Goal: Task Accomplishment & Management: Use online tool/utility

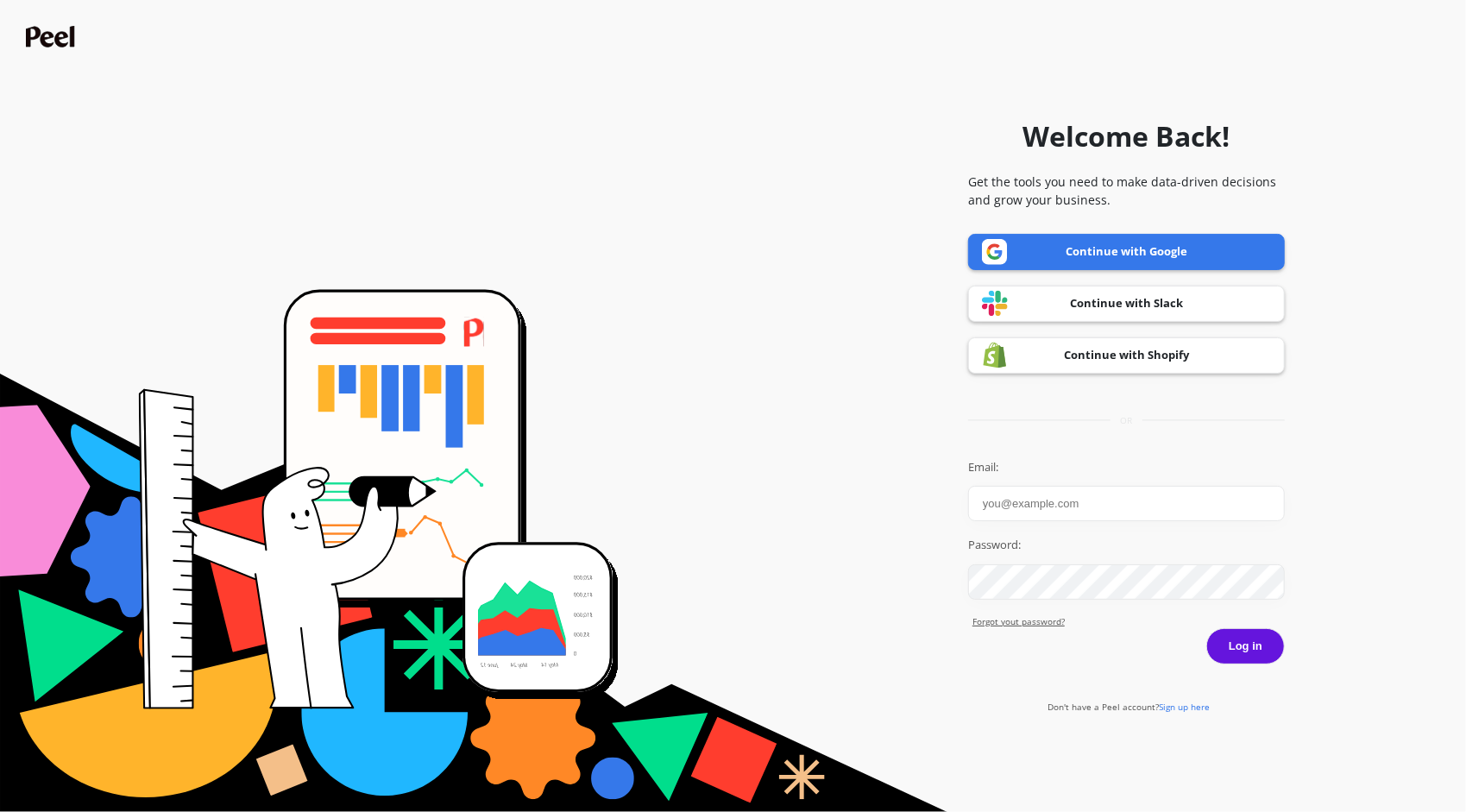
click at [1062, 515] on input "Email:" at bounding box center [1126, 504] width 317 height 36
click at [1113, 247] on link "Continue with Google" at bounding box center [1126, 251] width 317 height 37
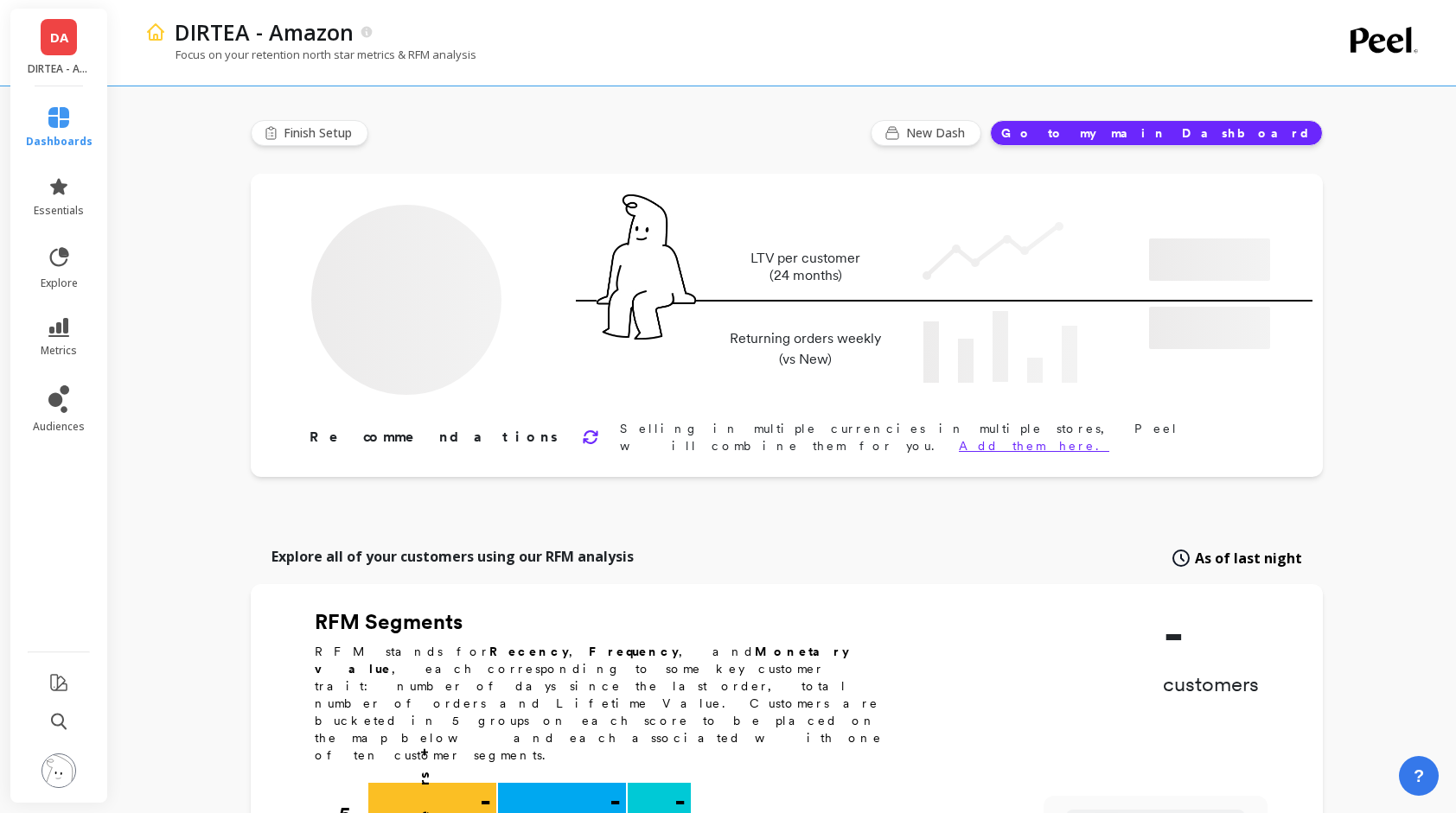
type input "Champions"
type input "2283"
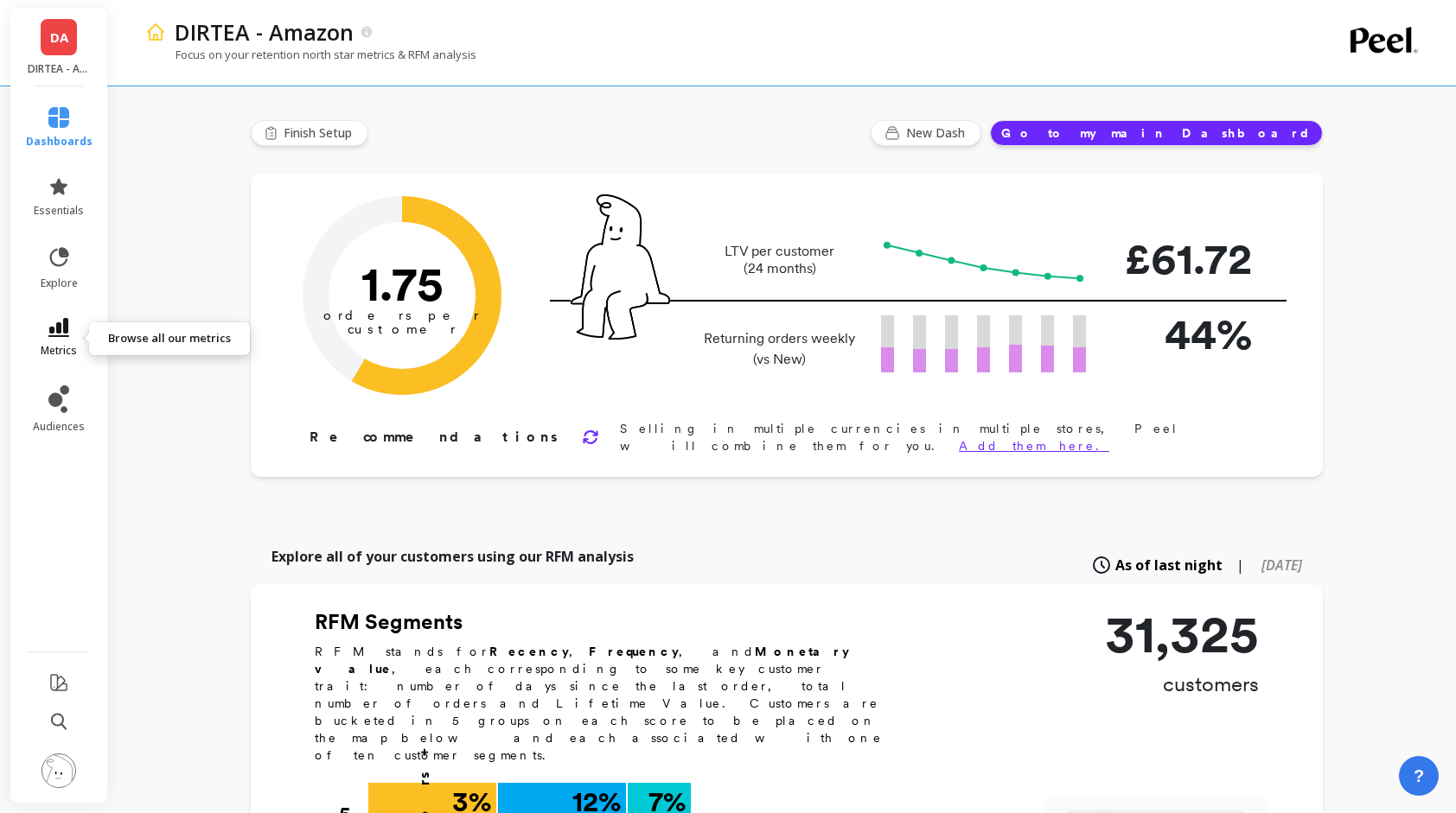
click at [62, 327] on icon at bounding box center [59, 328] width 21 height 19
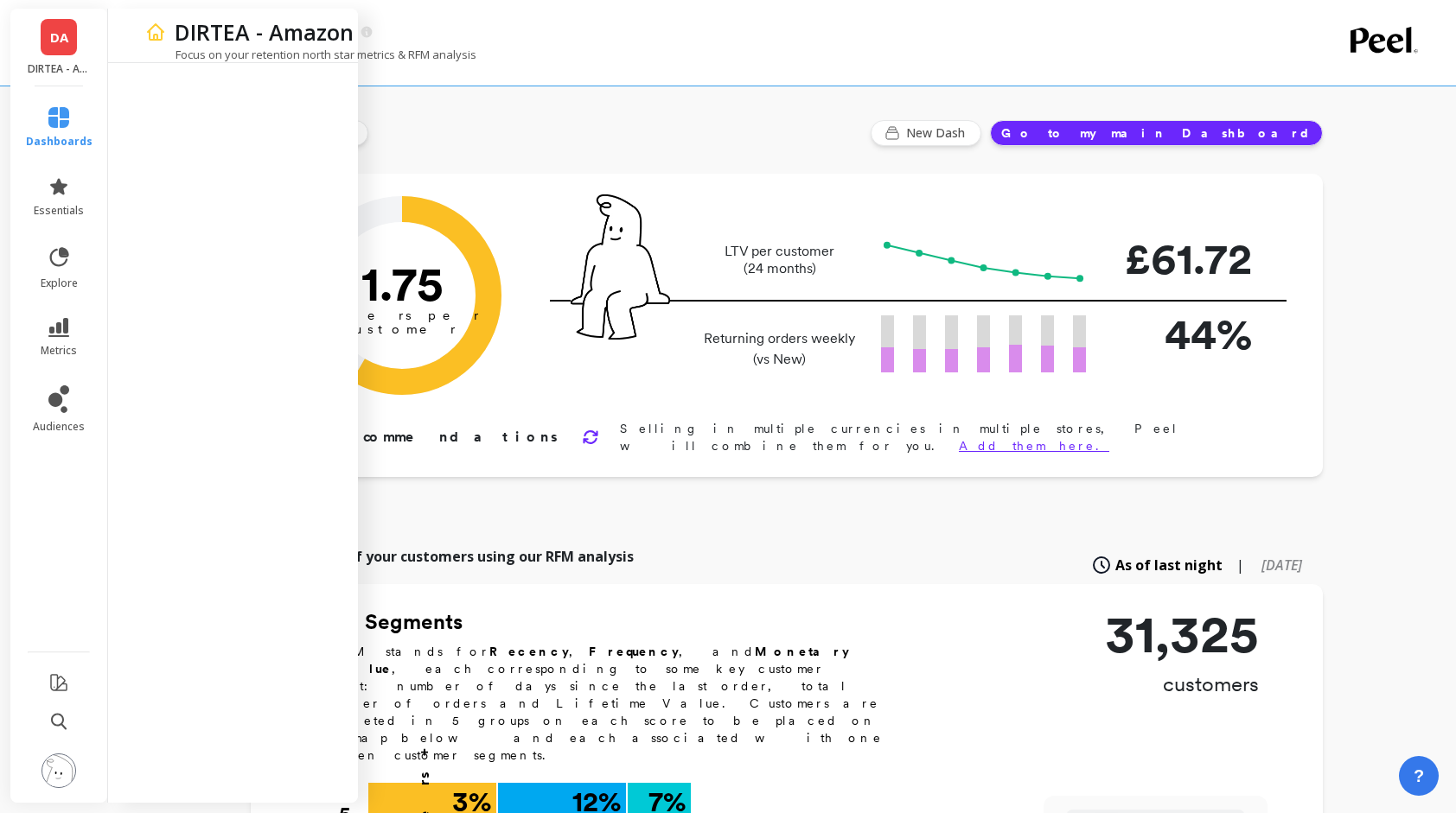
click at [893, 68] on div "Focus on your retention north star metrics & RFM analysis" at bounding box center [712, 63] width 1134 height 33
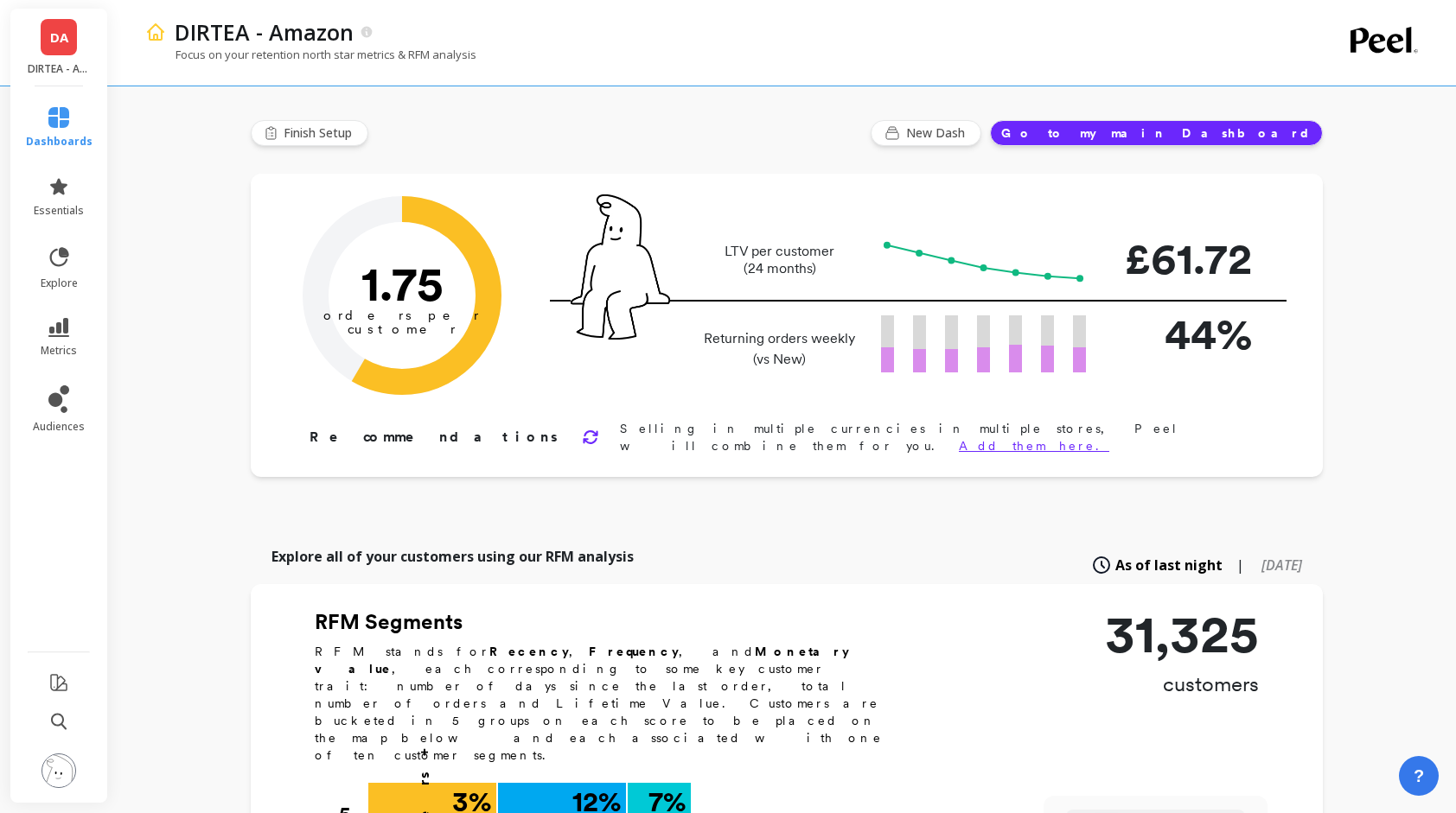
click at [1243, 139] on button "Go to my main Dashboard" at bounding box center [1156, 133] width 333 height 26
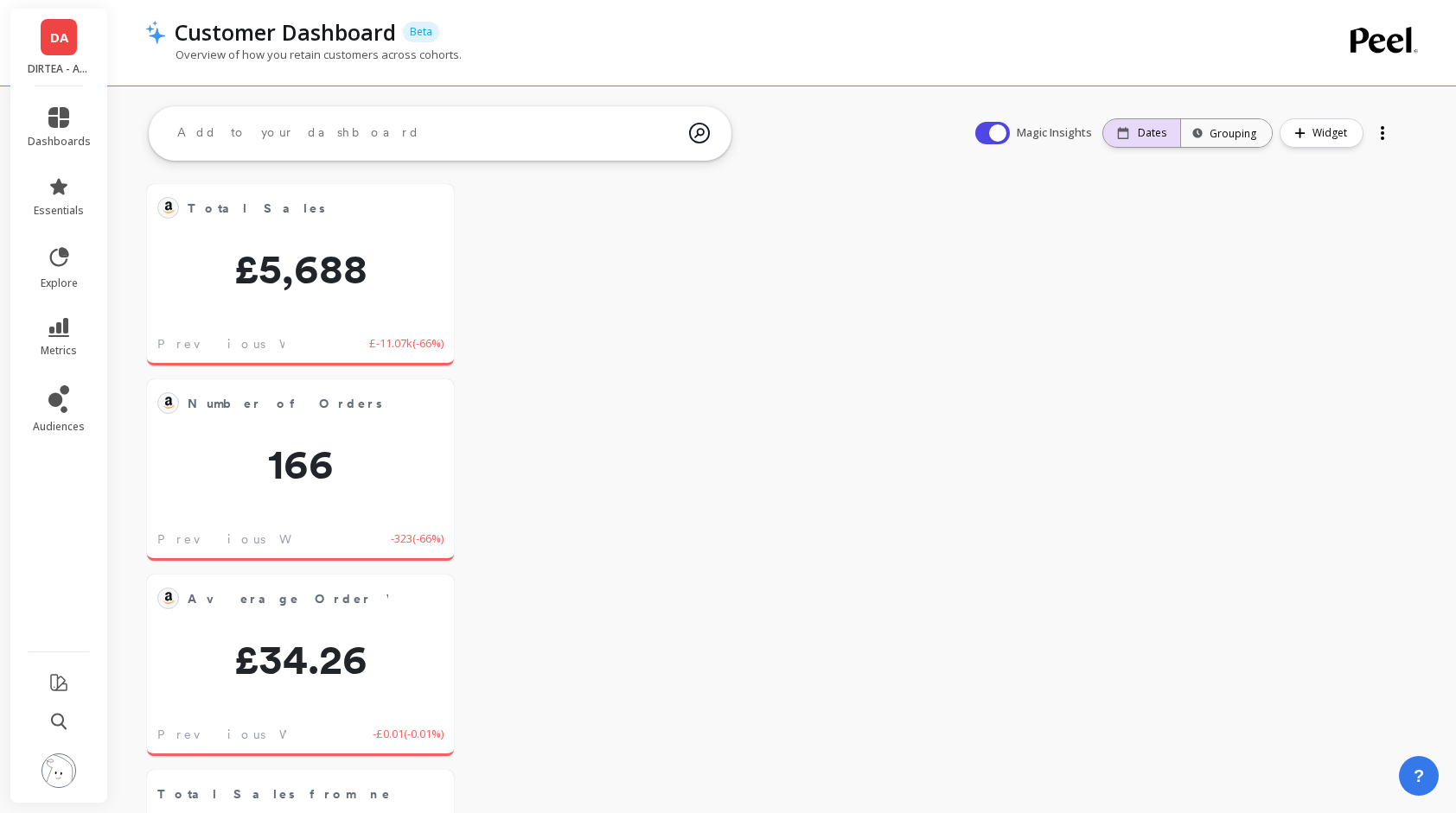
click at [1160, 135] on p "Dates" at bounding box center [1152, 132] width 28 height 14
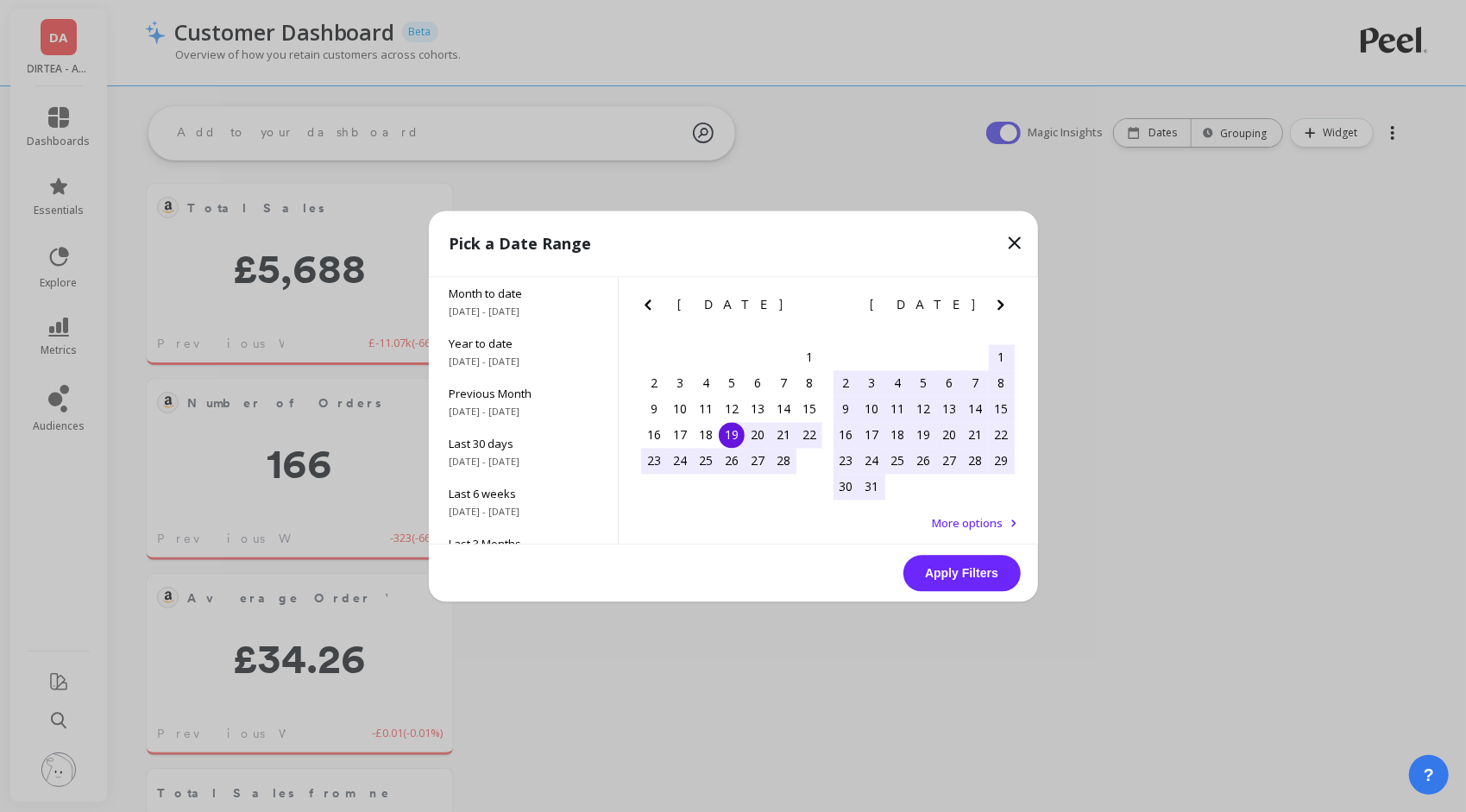
click at [980, 547] on div "Pick a Date Range Month to date 8/1/2025 - 8/19/2025 Year to date 1/1/2025 - 8/…" at bounding box center [733, 406] width 610 height 391
drag, startPoint x: 980, startPoint y: 547, endPoint x: 1009, endPoint y: 306, distance: 242.7
click at [1009, 306] on icon "Next Month" at bounding box center [1001, 305] width 21 height 21
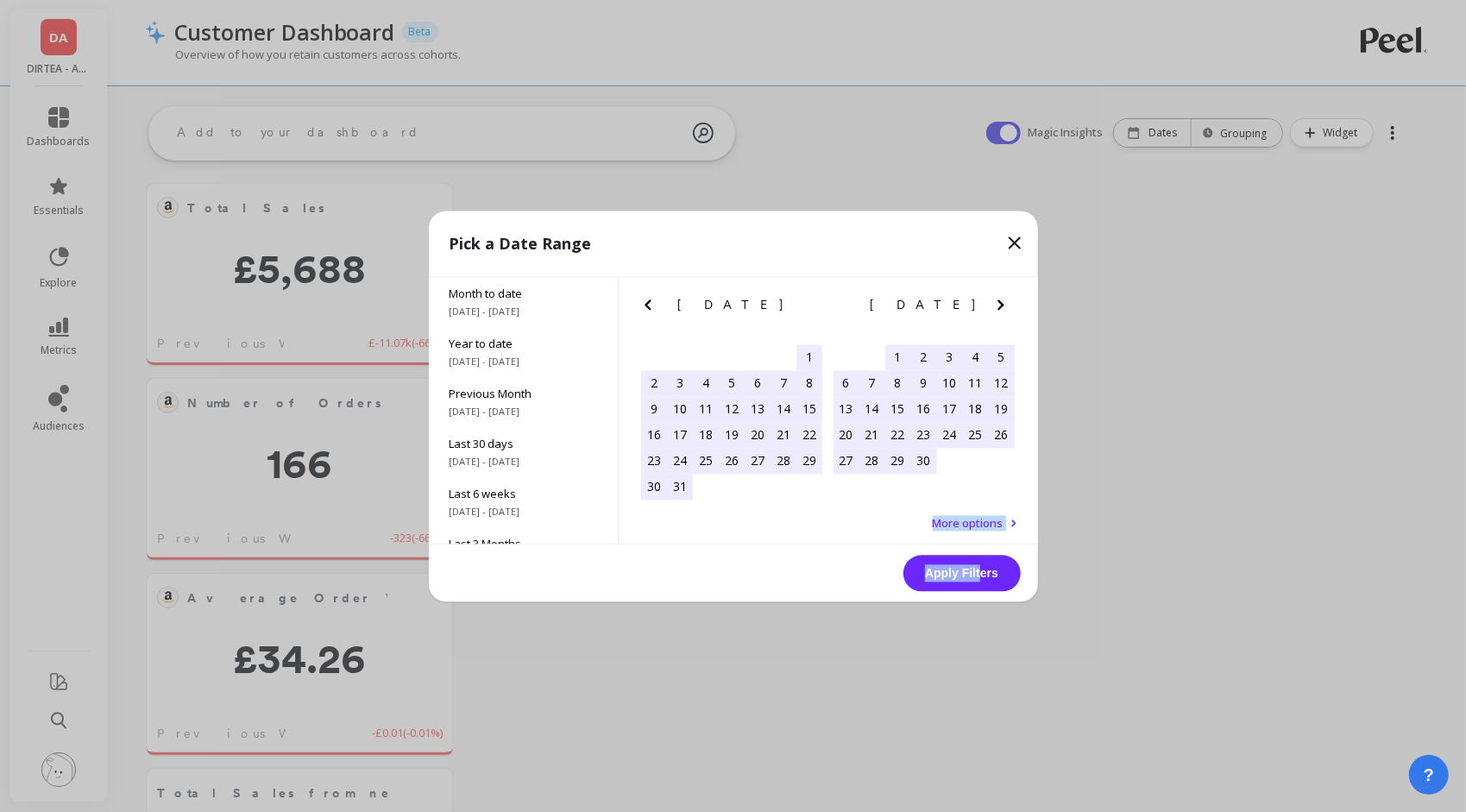
click at [1005, 303] on icon "Next Month" at bounding box center [1001, 305] width 21 height 21
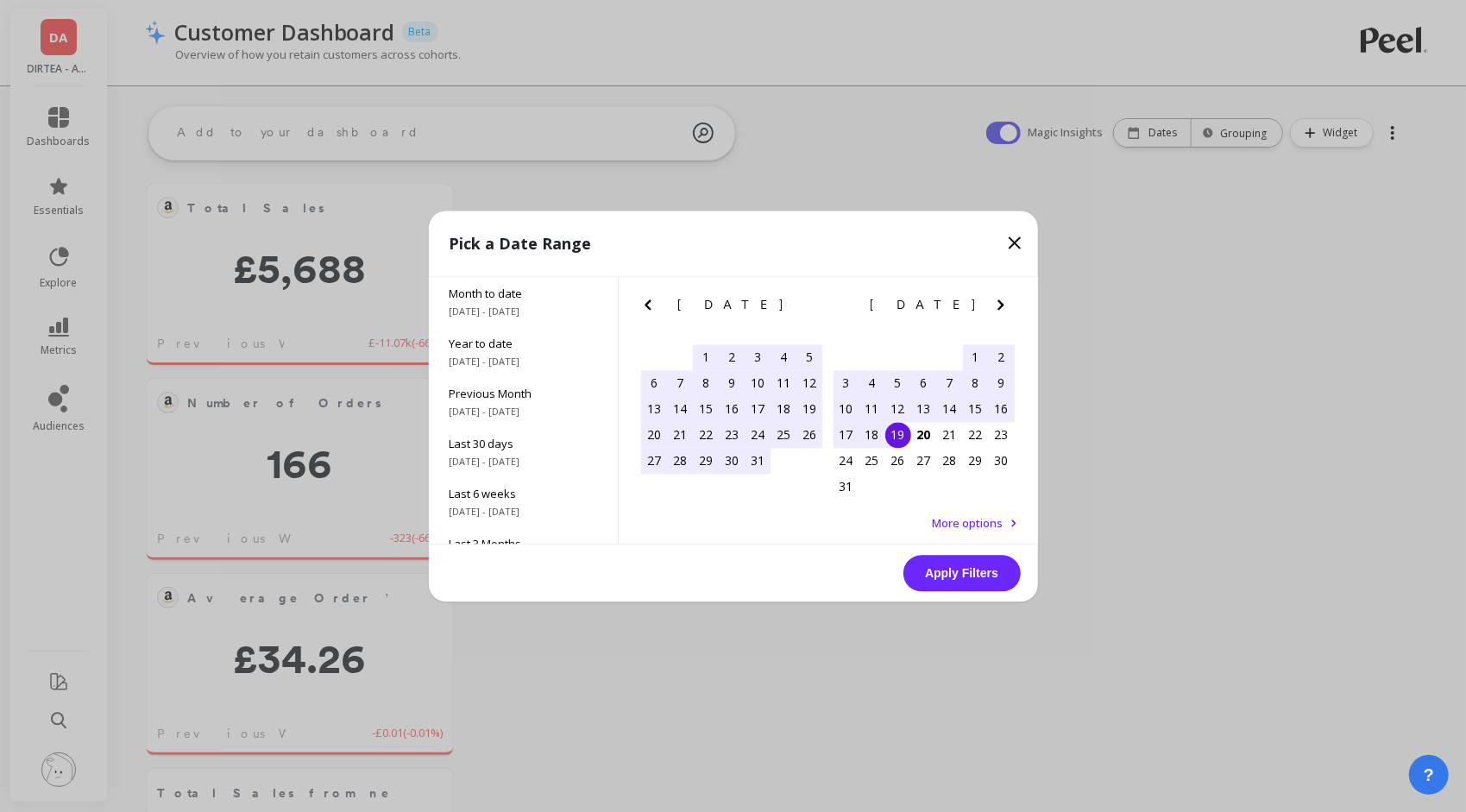
click at [975, 351] on div "1" at bounding box center [976, 357] width 26 height 26
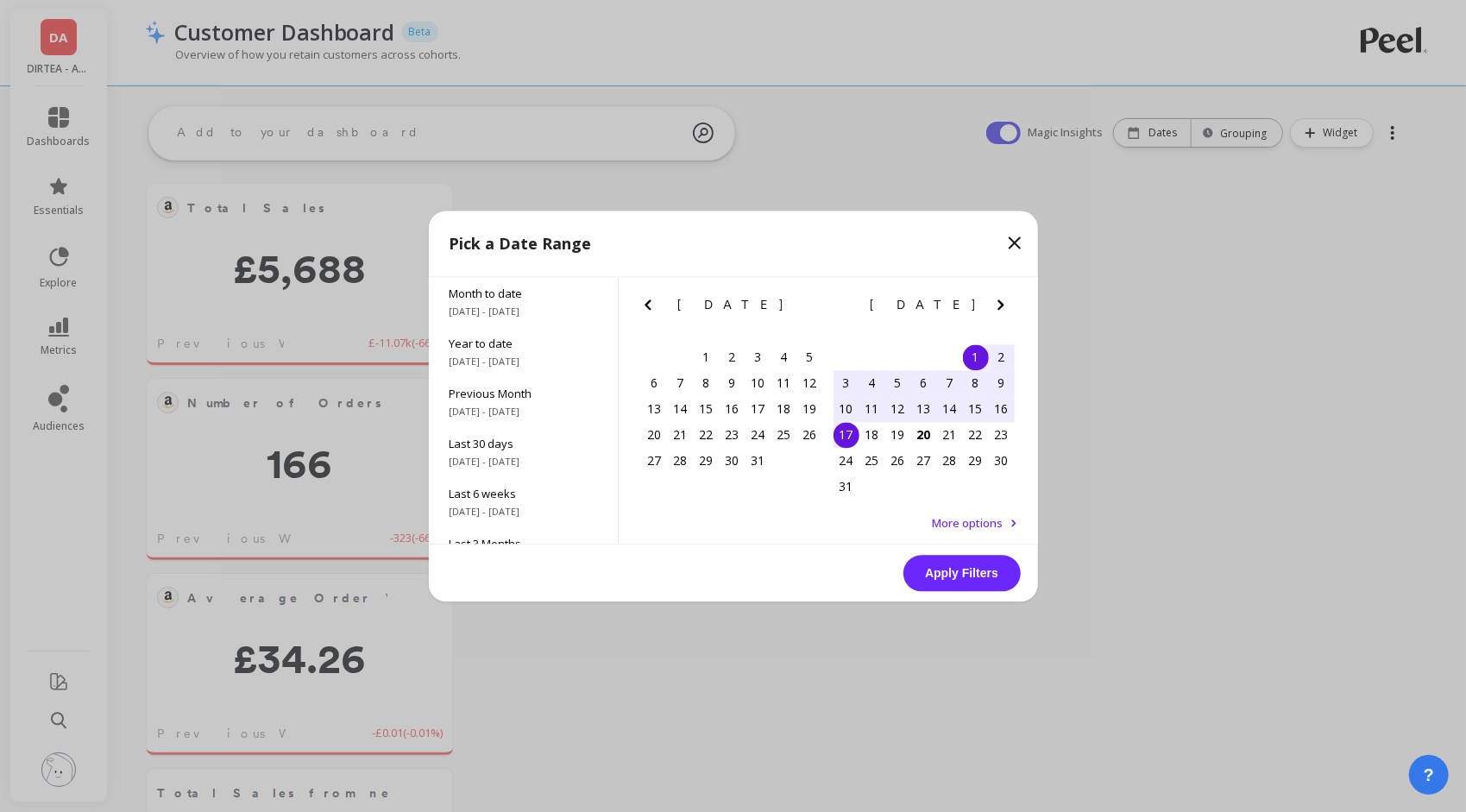
click at [846, 436] on div "17" at bounding box center [847, 435] width 26 height 26
click at [961, 567] on button "Apply Filters" at bounding box center [961, 573] width 117 height 37
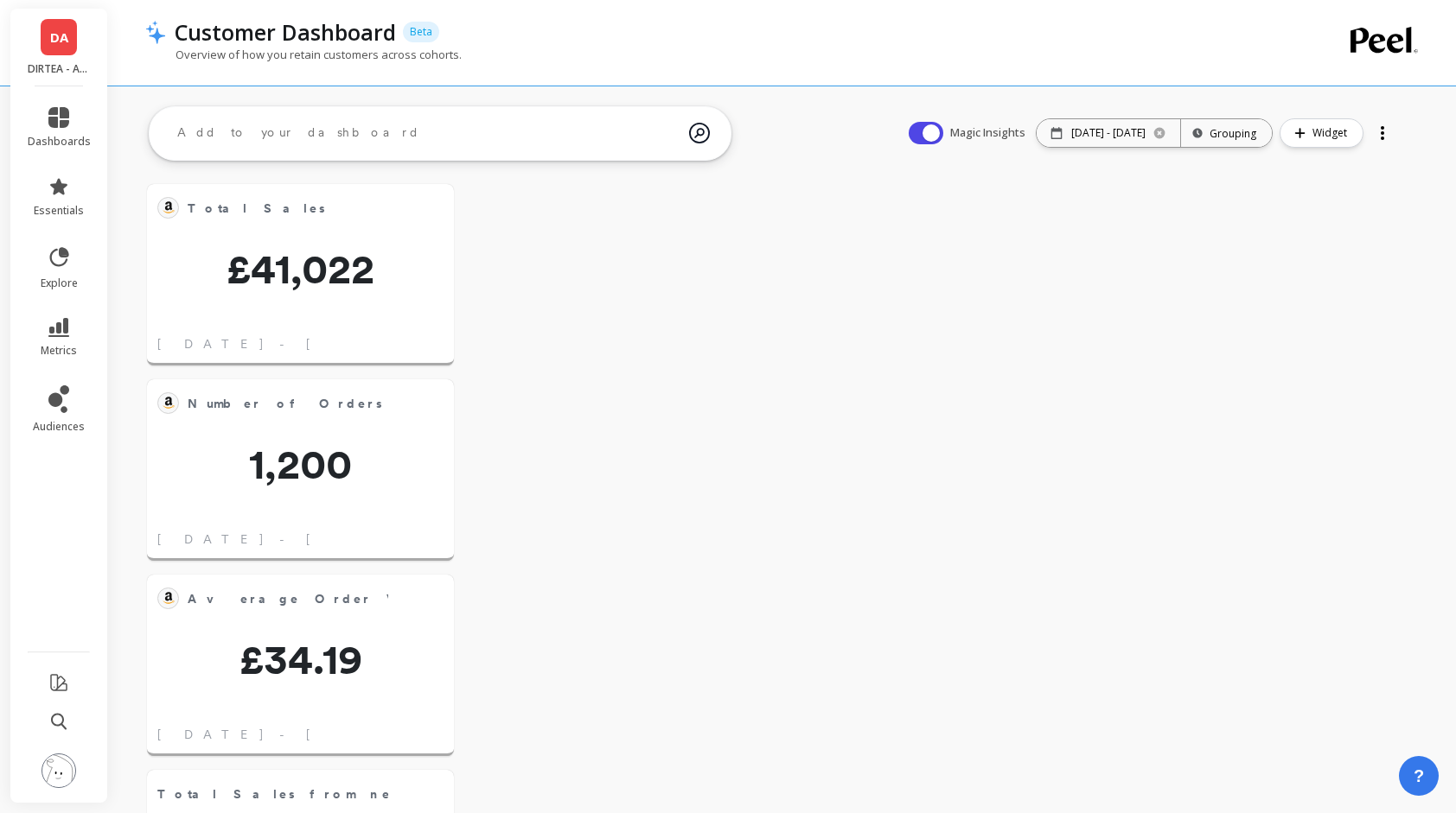
scroll to position [288, 243]
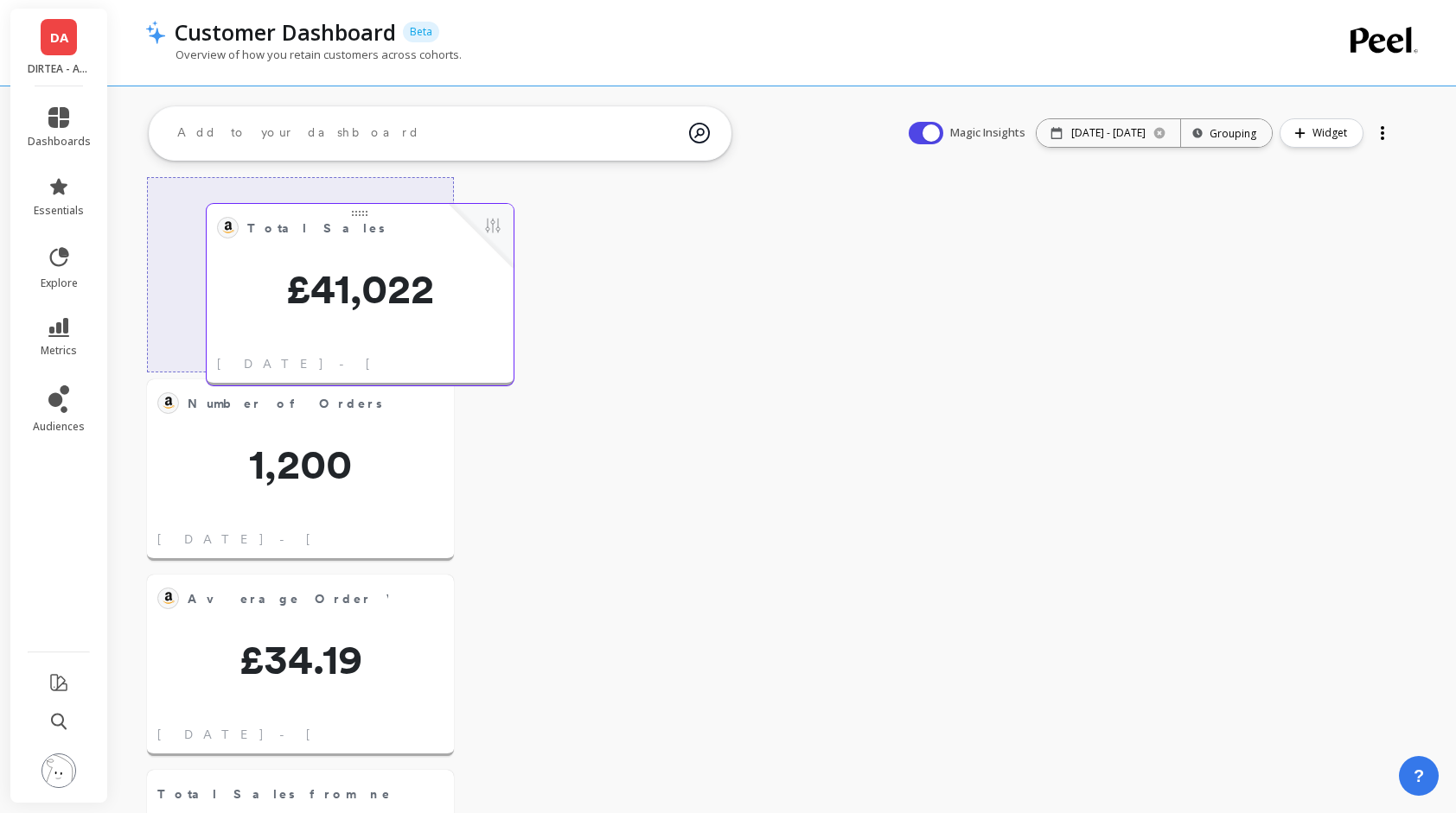
drag, startPoint x: 387, startPoint y: 283, endPoint x: 441, endPoint y: 280, distance: 54.1
click at [444, 301] on span "£41,022" at bounding box center [360, 288] width 307 height 41
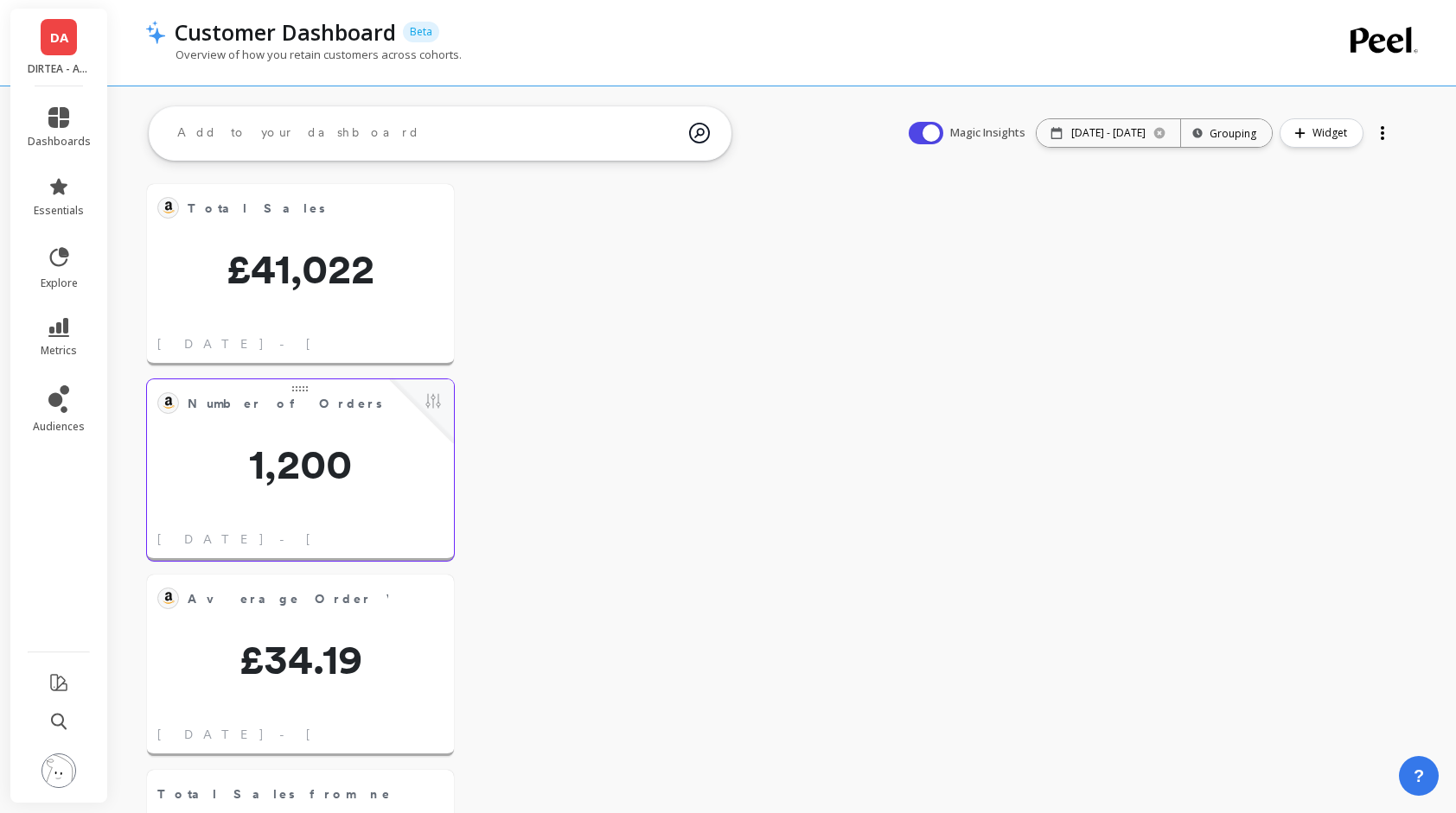
scroll to position [0, 0]
click at [1107, 135] on p "08/01/25 - 08/17/25" at bounding box center [1107, 132] width 74 height 14
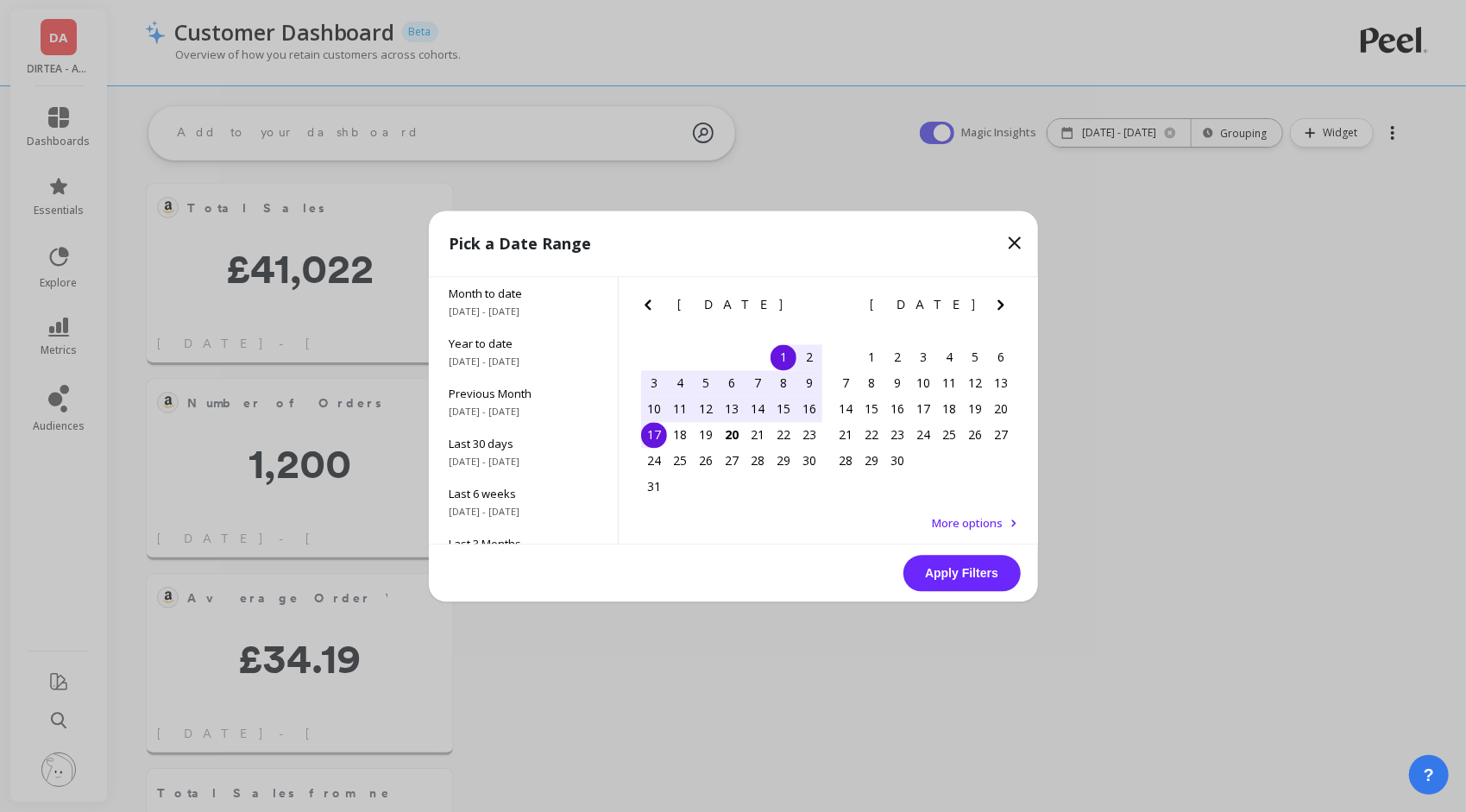
click at [788, 353] on div "1" at bounding box center [784, 357] width 26 height 26
click at [663, 440] on div "17" at bounding box center [655, 435] width 26 height 26
click at [977, 565] on button "Apply Filters" at bounding box center [961, 573] width 117 height 37
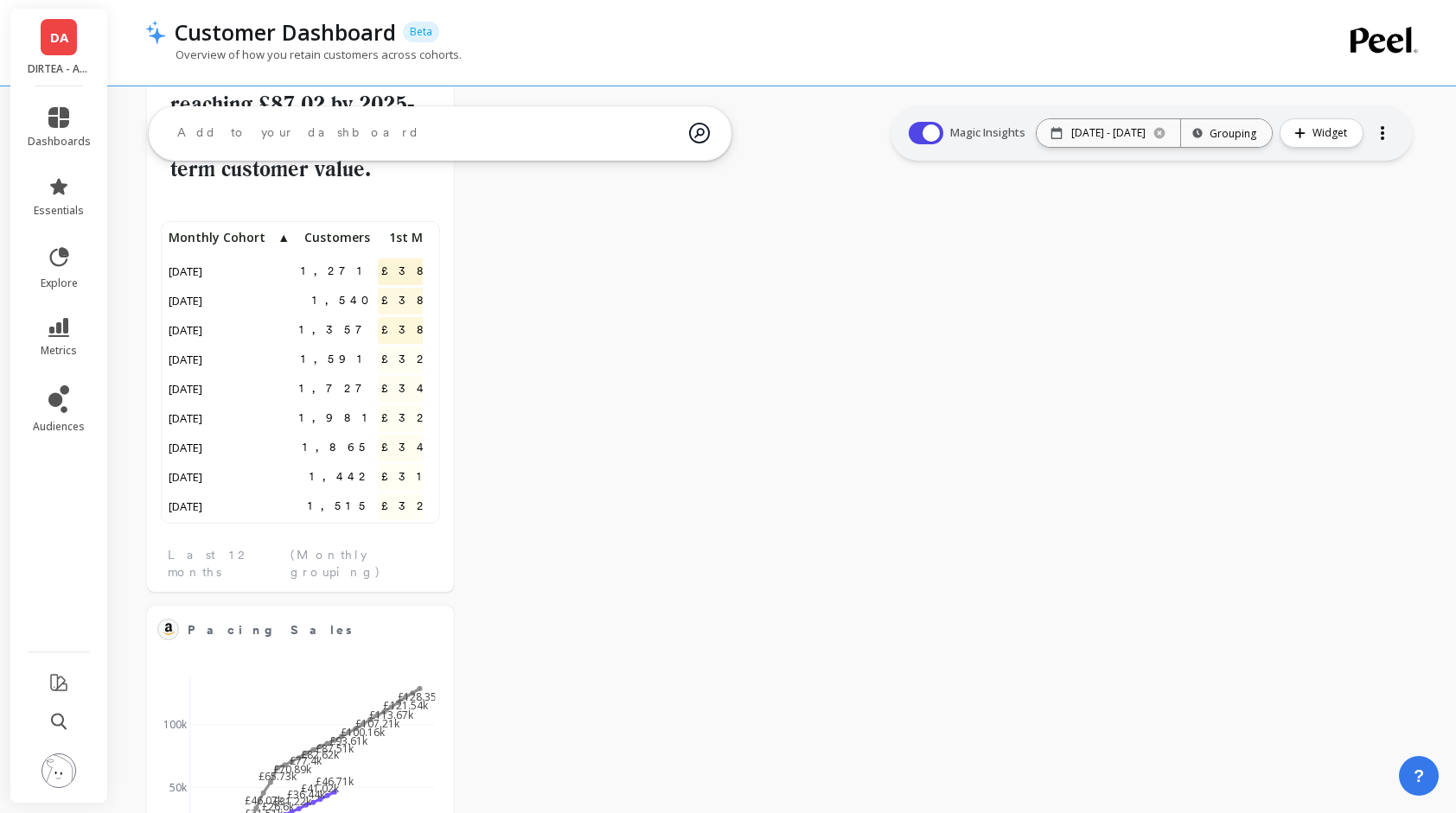
scroll to position [777, 0]
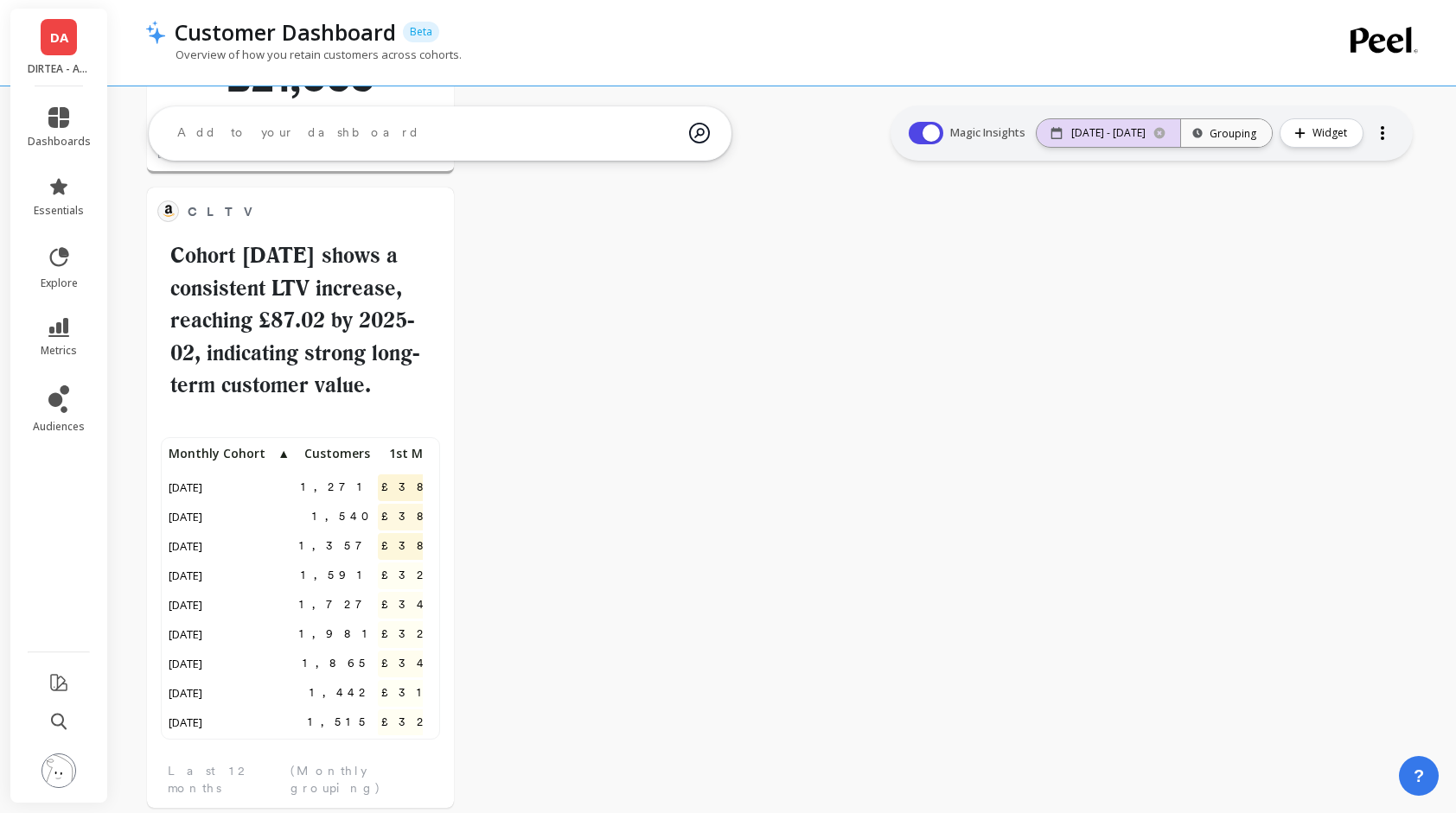
click at [1093, 130] on p "08/01/25 - 08/17/25" at bounding box center [1107, 132] width 74 height 14
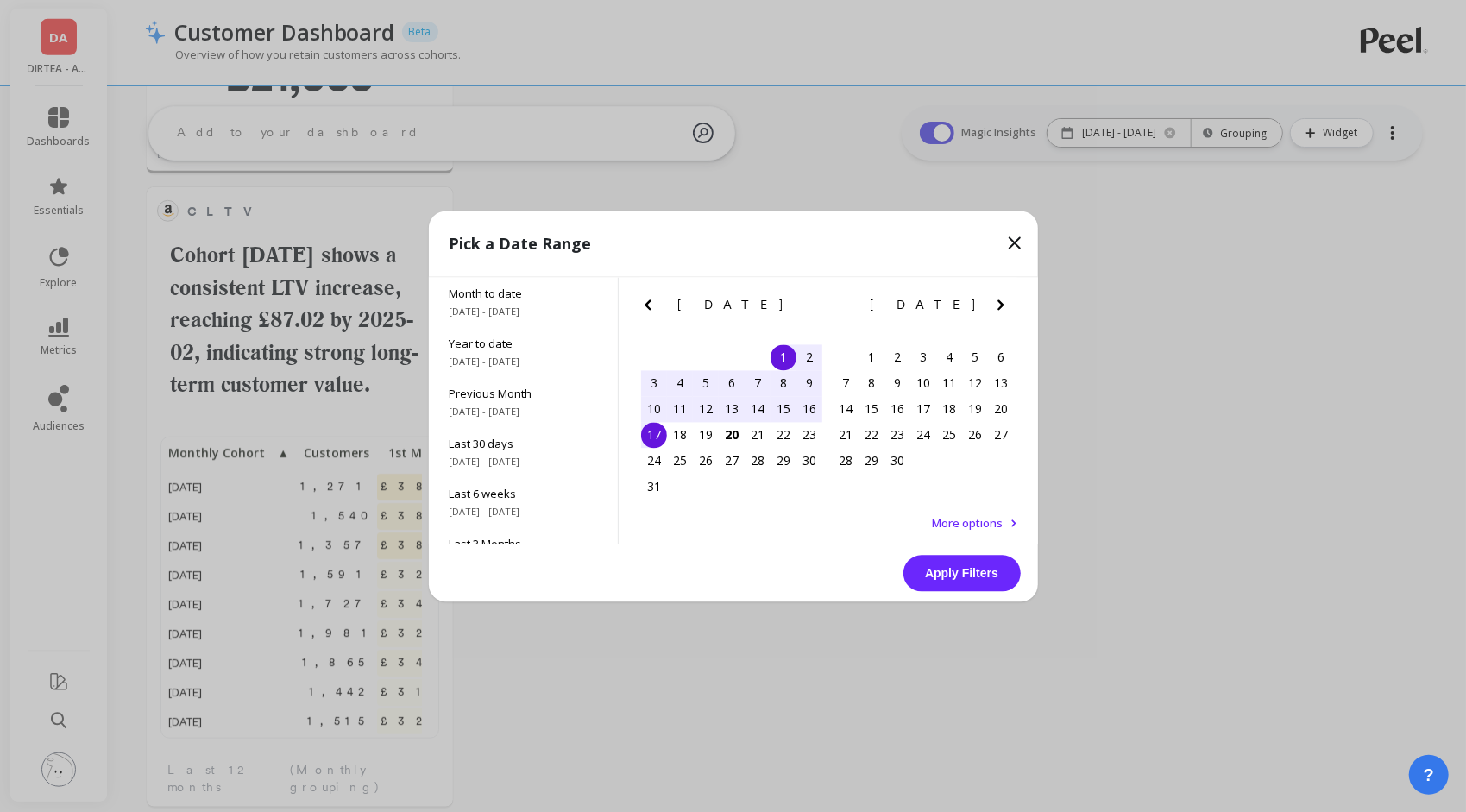
click at [650, 300] on icon "Previous Month" at bounding box center [647, 304] width 6 height 10
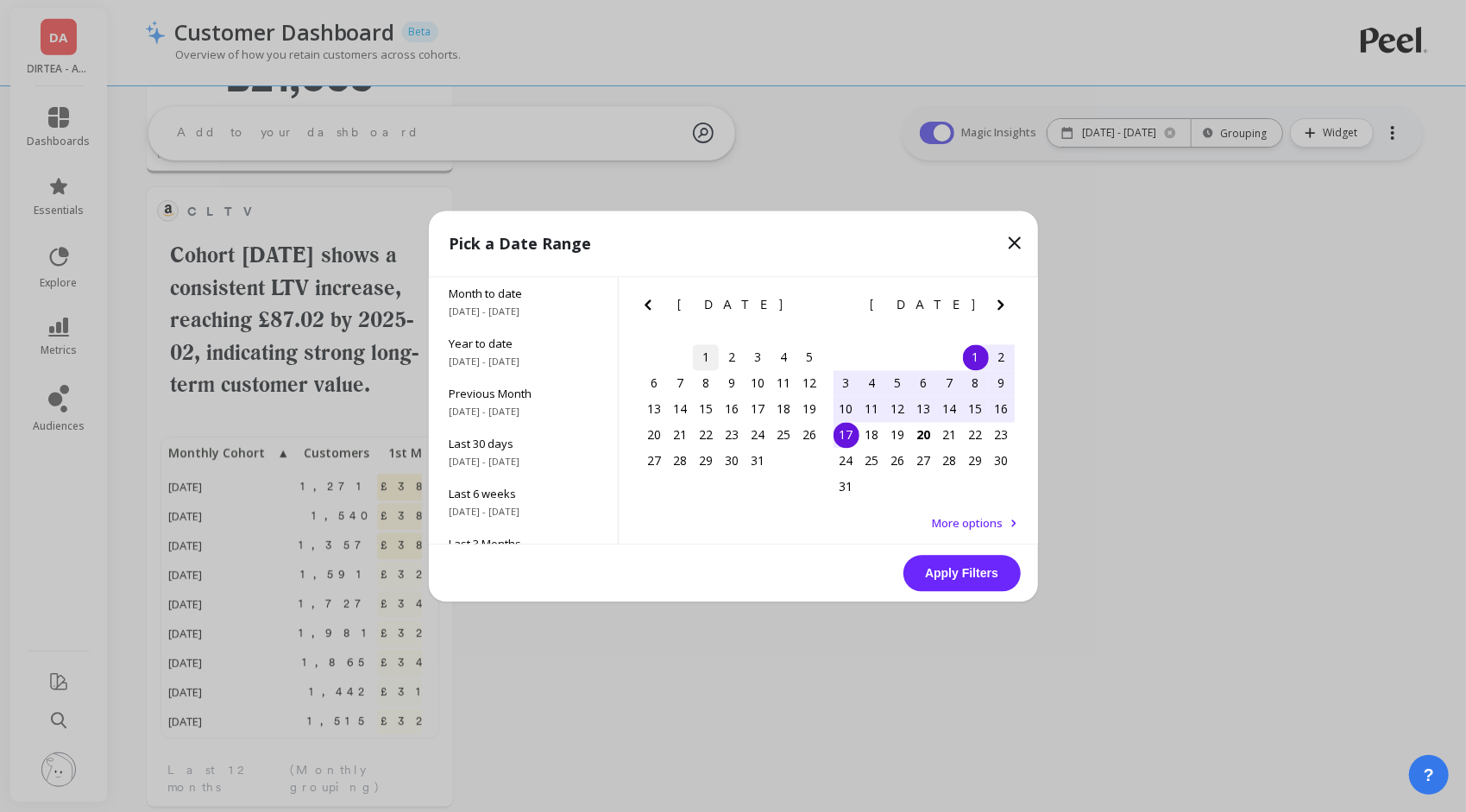
click at [717, 352] on div "1" at bounding box center [706, 357] width 26 height 26
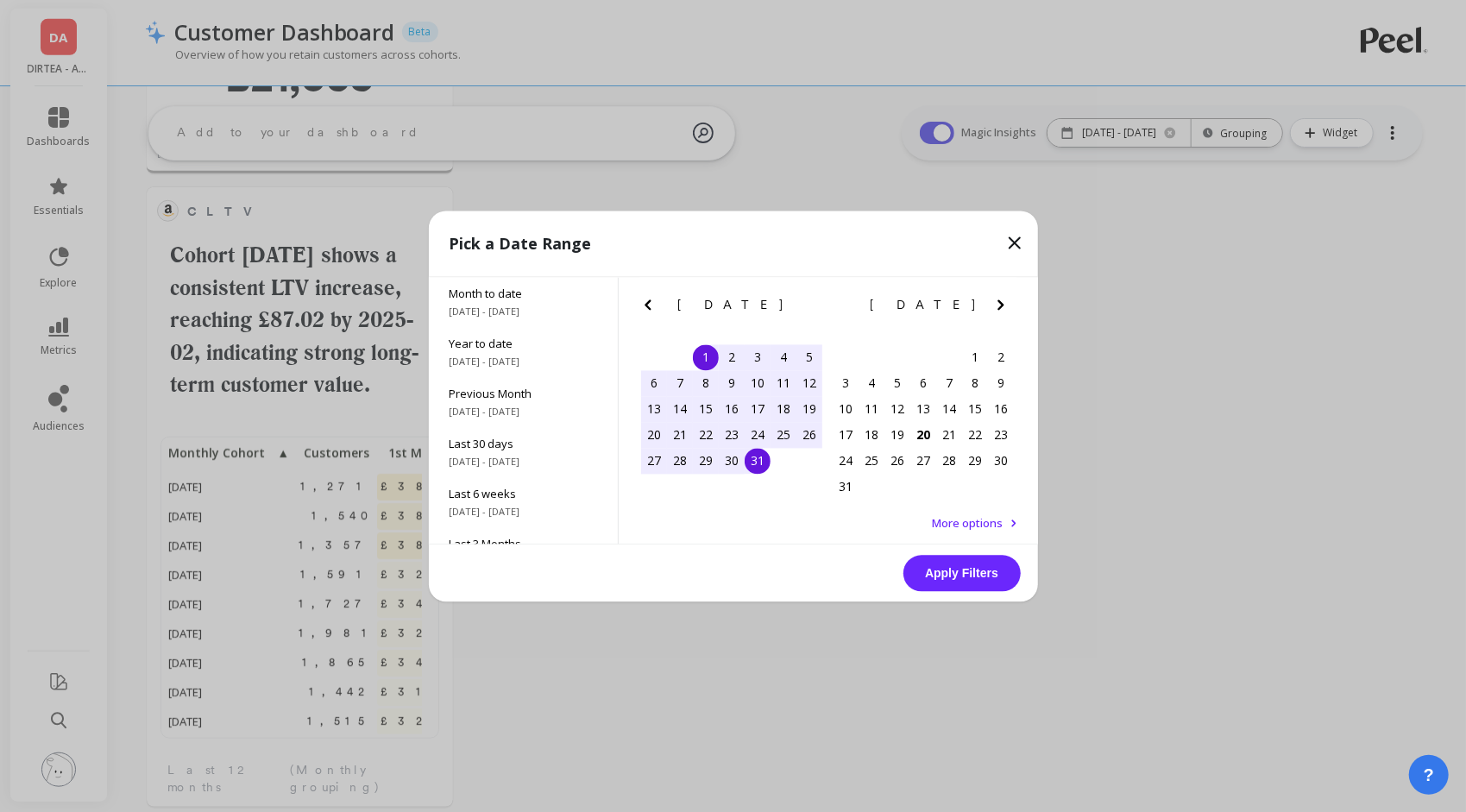
click at [748, 465] on div "31" at bounding box center [758, 461] width 26 height 26
click at [975, 577] on button "Apply Filters" at bounding box center [961, 573] width 117 height 37
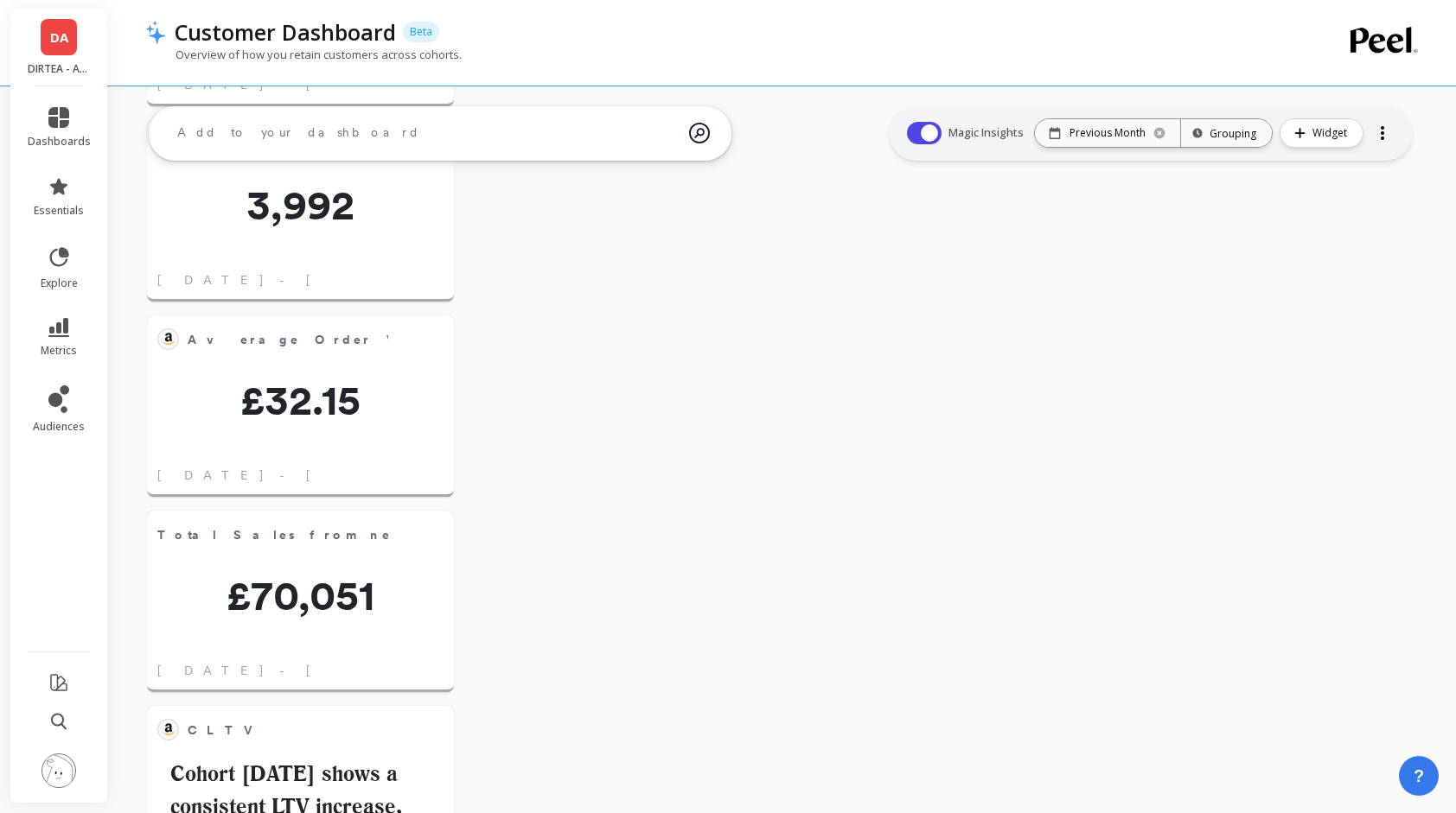
scroll to position [0, 0]
